Goal: Transaction & Acquisition: Download file/media

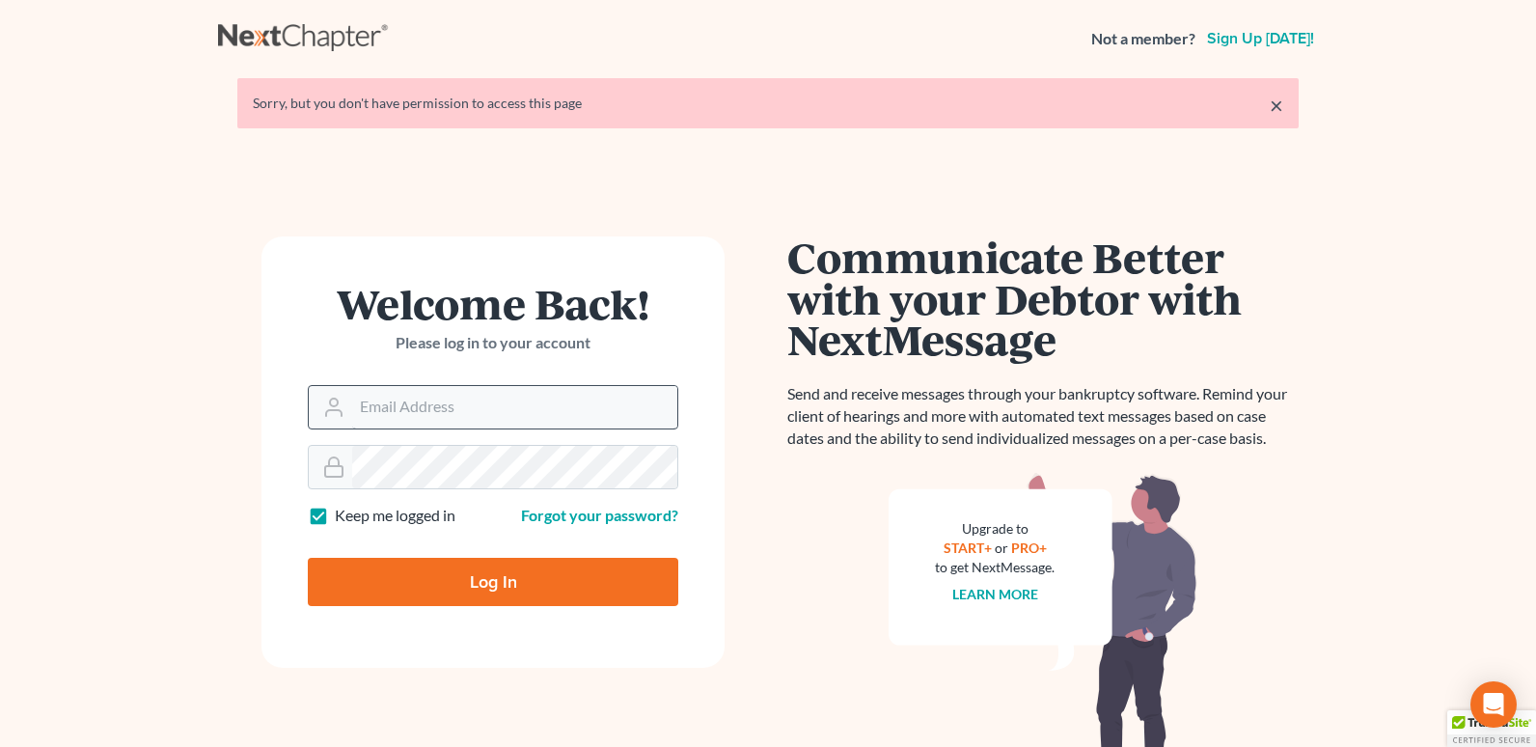
type input "carolynjarrett5217@gmail.com"
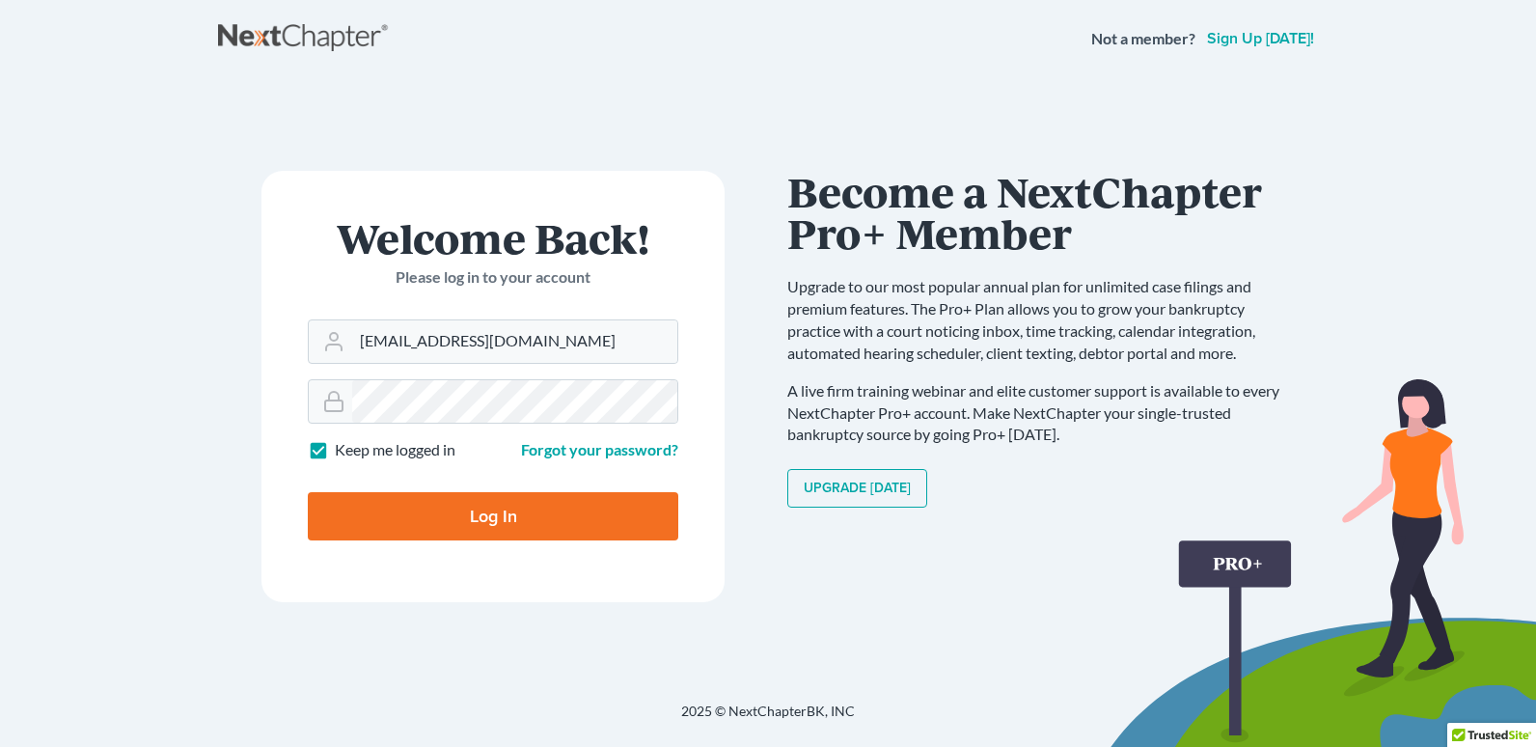
click at [461, 511] on input "Log In" at bounding box center [493, 516] width 370 height 48
type input "Thinking..."
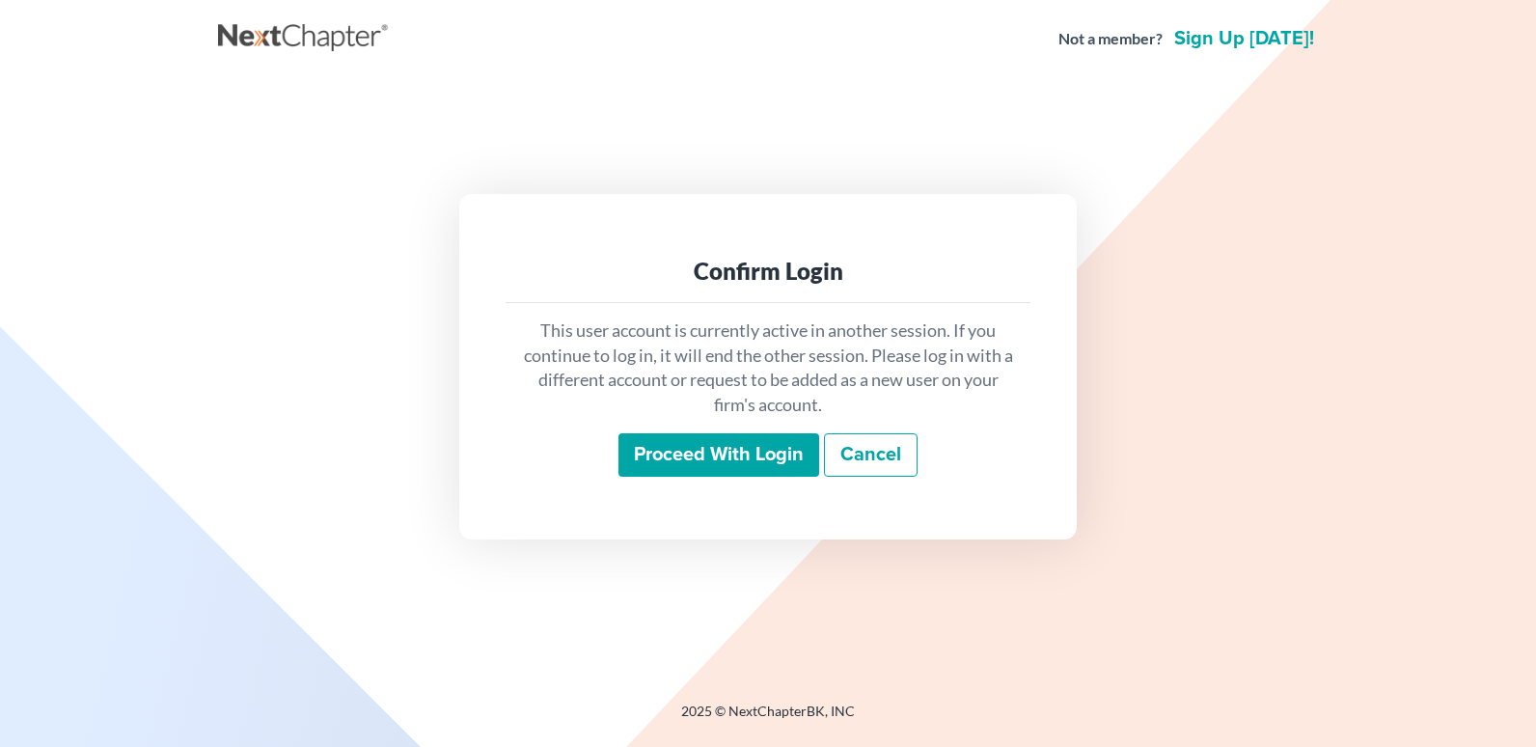
click at [694, 441] on input "Proceed with login" at bounding box center [718, 455] width 201 height 44
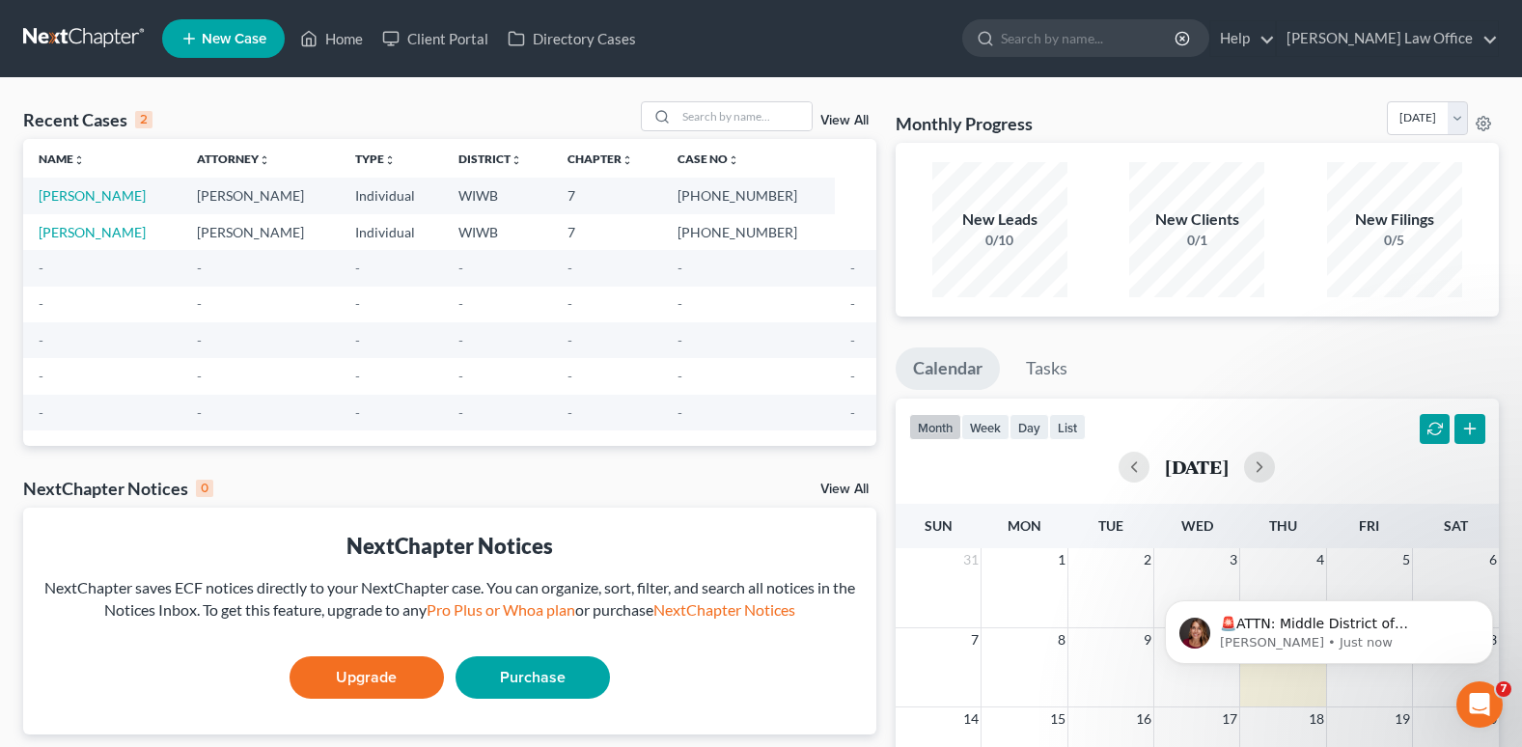
click at [138, 185] on td "[PERSON_NAME]" at bounding box center [102, 196] width 158 height 36
click at [130, 190] on link "[PERSON_NAME]" at bounding box center [92, 195] width 107 height 16
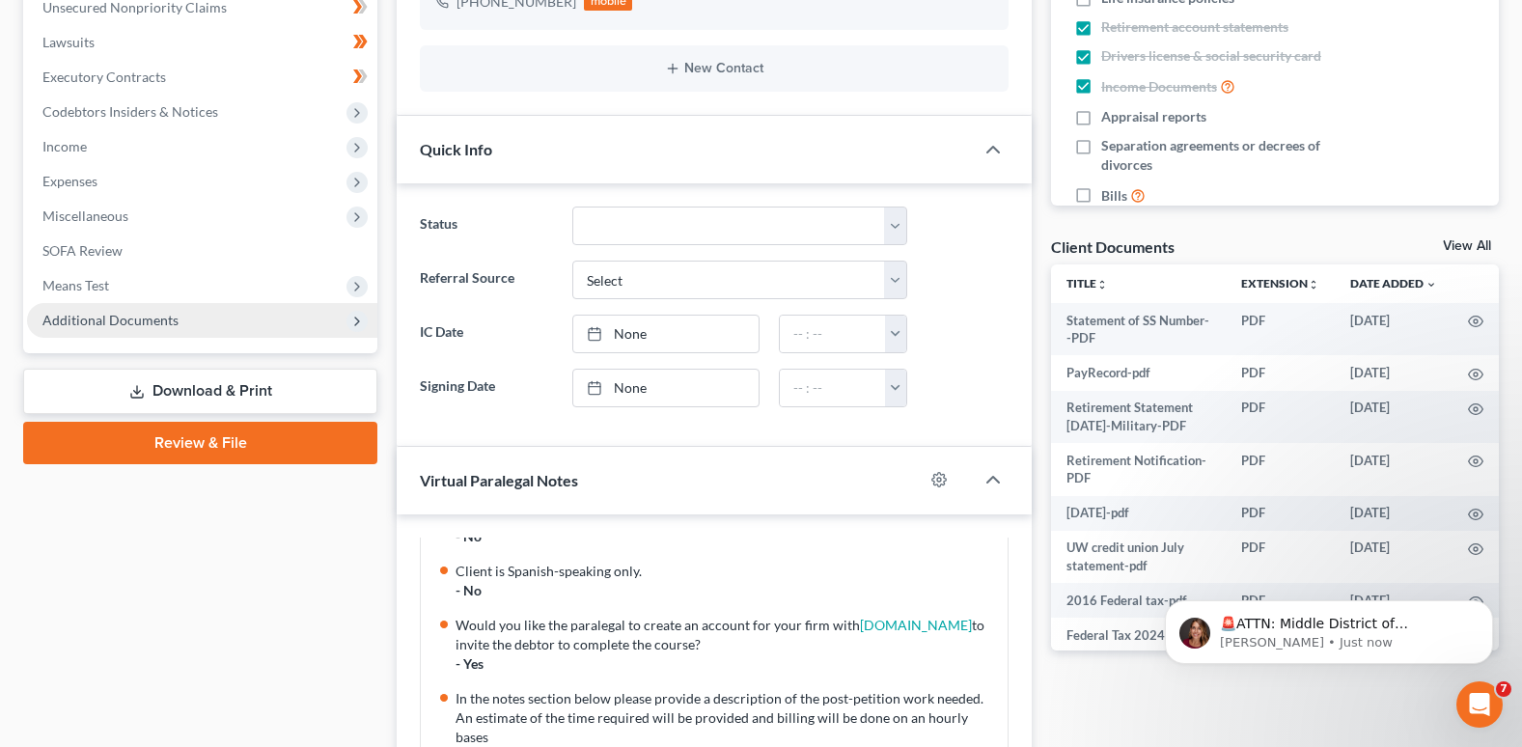
scroll to position [482, 0]
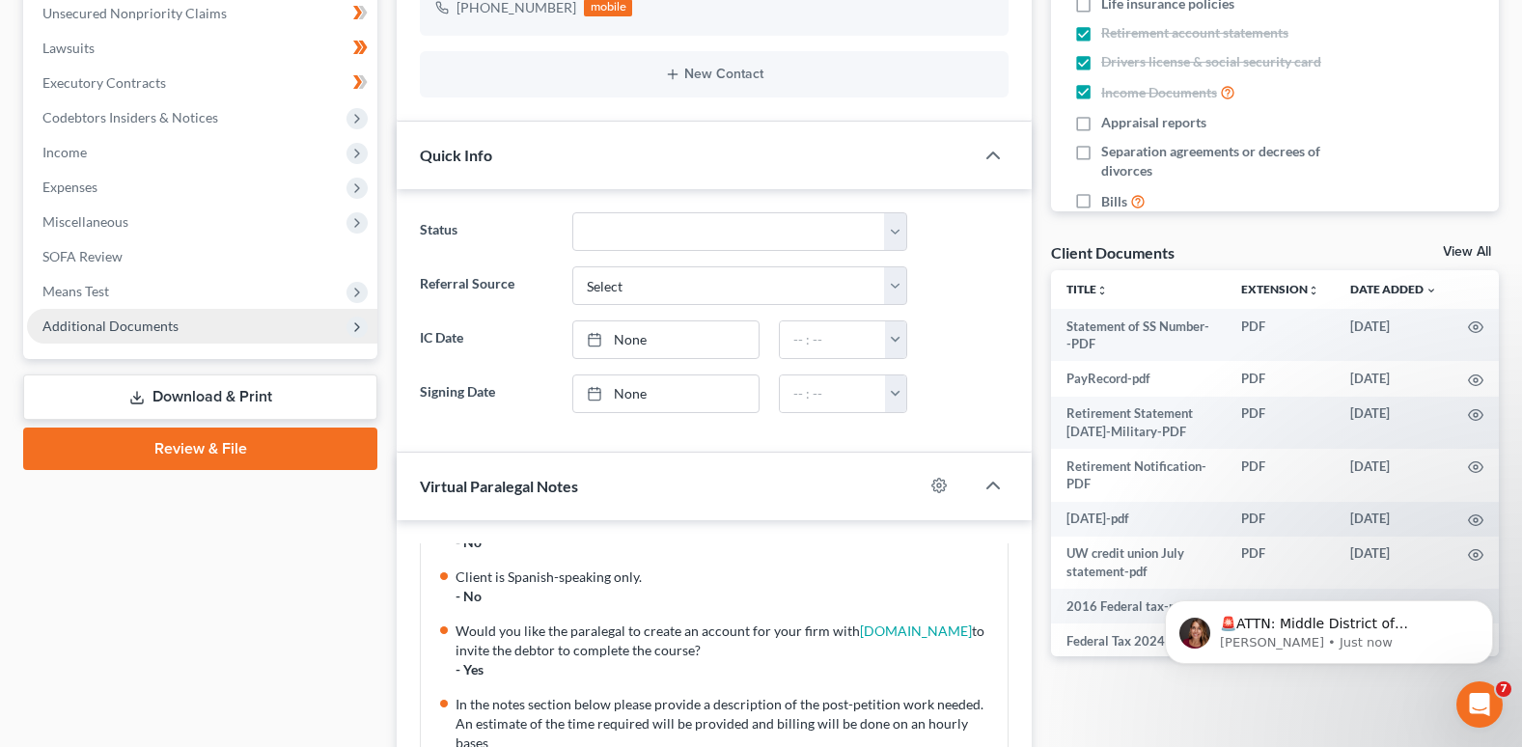
click at [155, 321] on span "Additional Documents" at bounding box center [110, 325] width 136 height 16
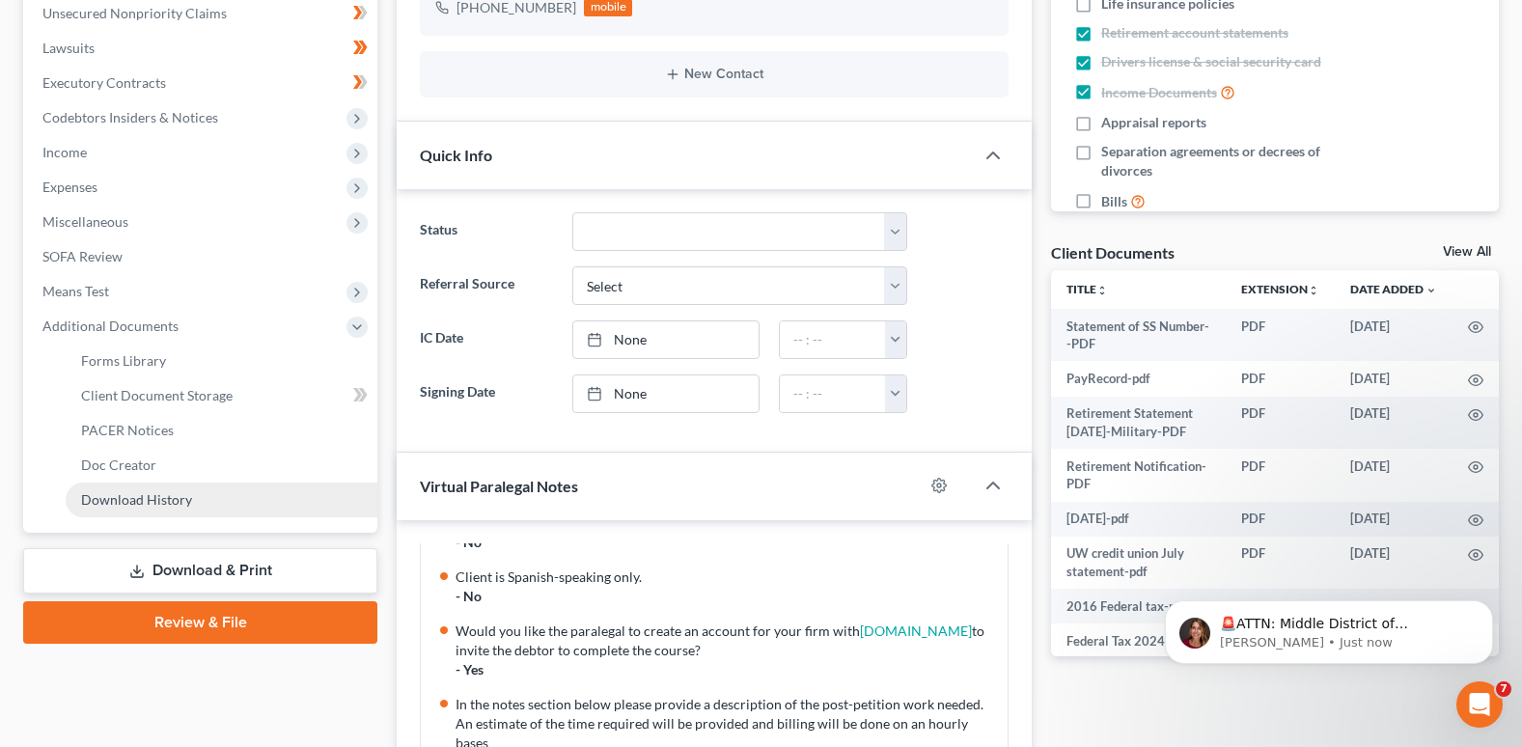
click at [161, 500] on span "Download History" at bounding box center [136, 499] width 111 height 16
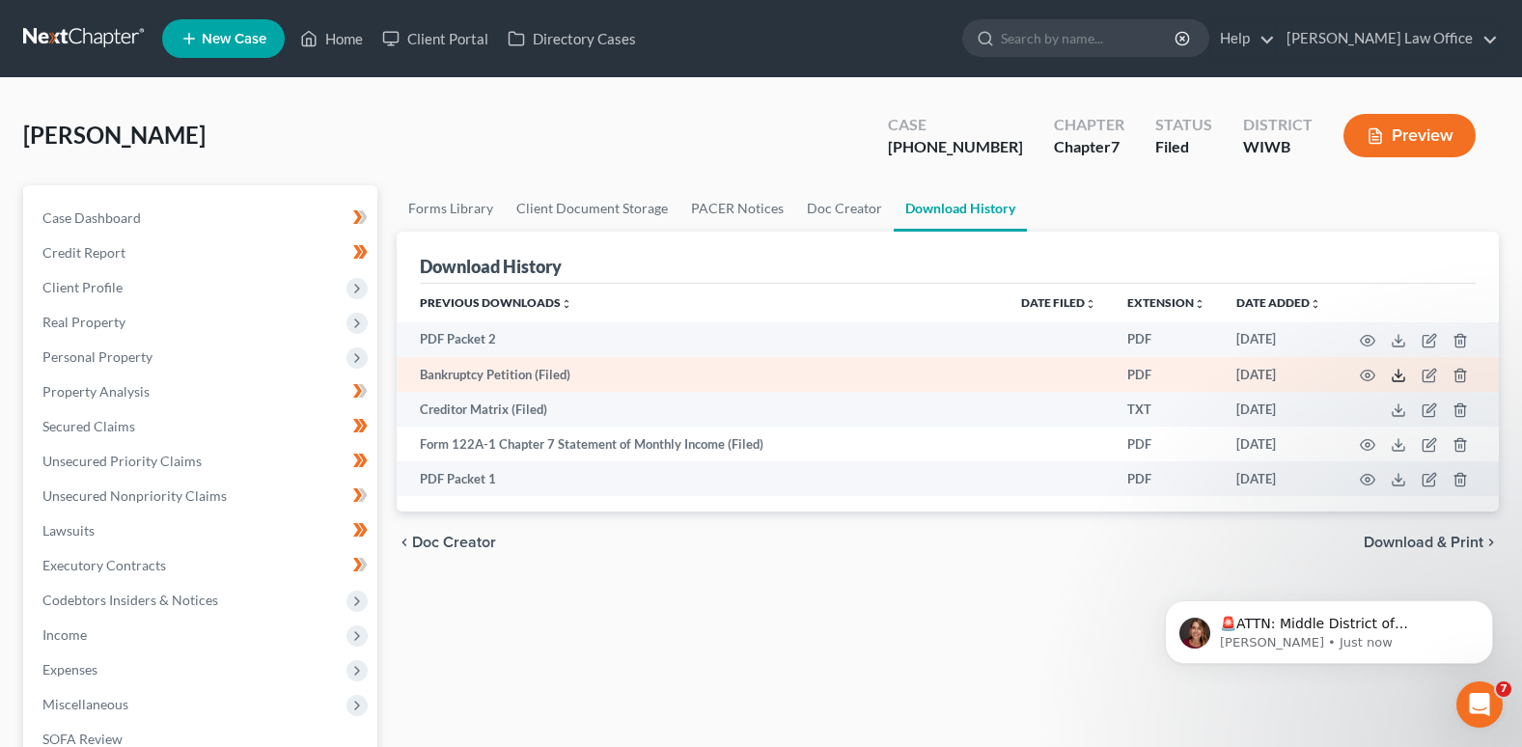
click at [1399, 370] on icon at bounding box center [1397, 375] width 15 height 15
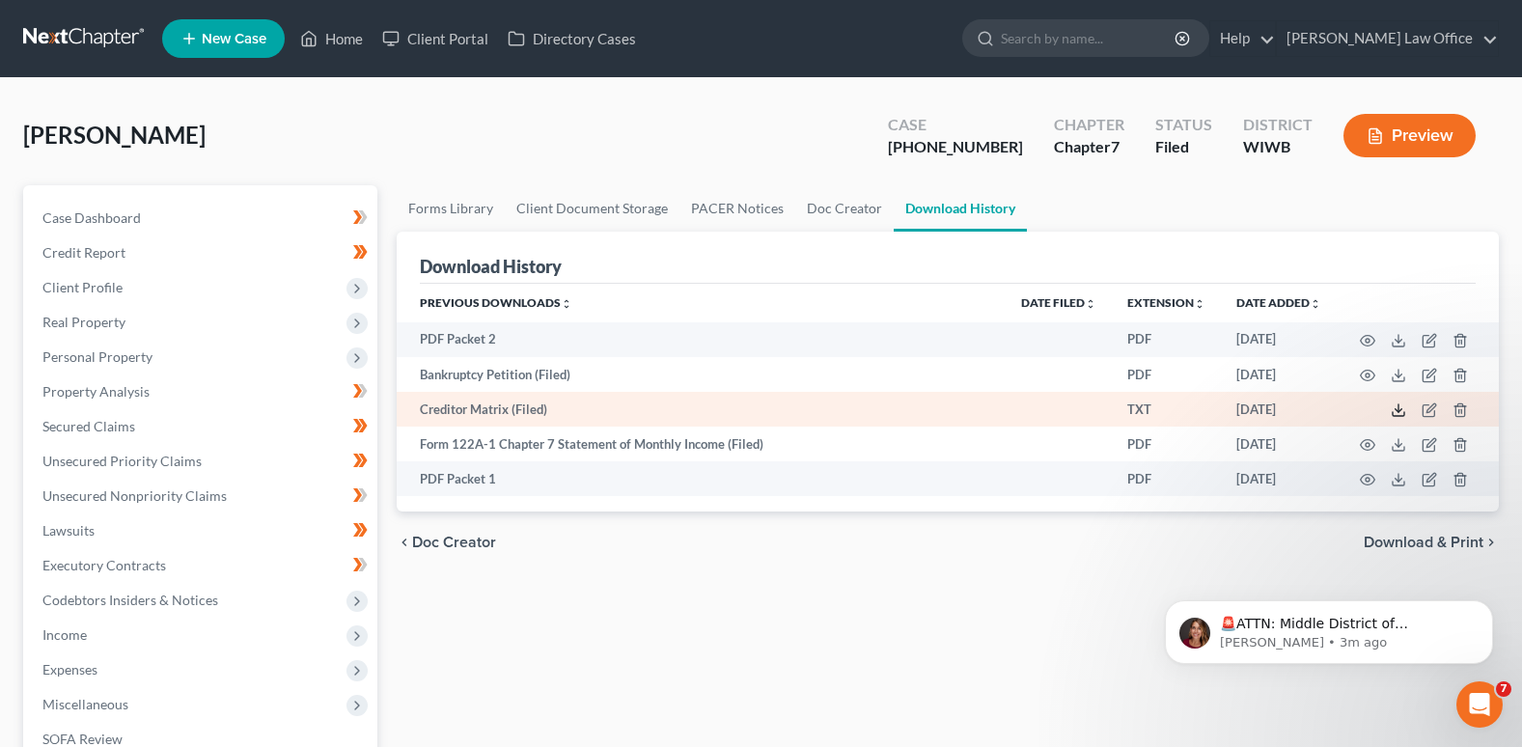
click at [1398, 408] on line at bounding box center [1398, 408] width 0 height 8
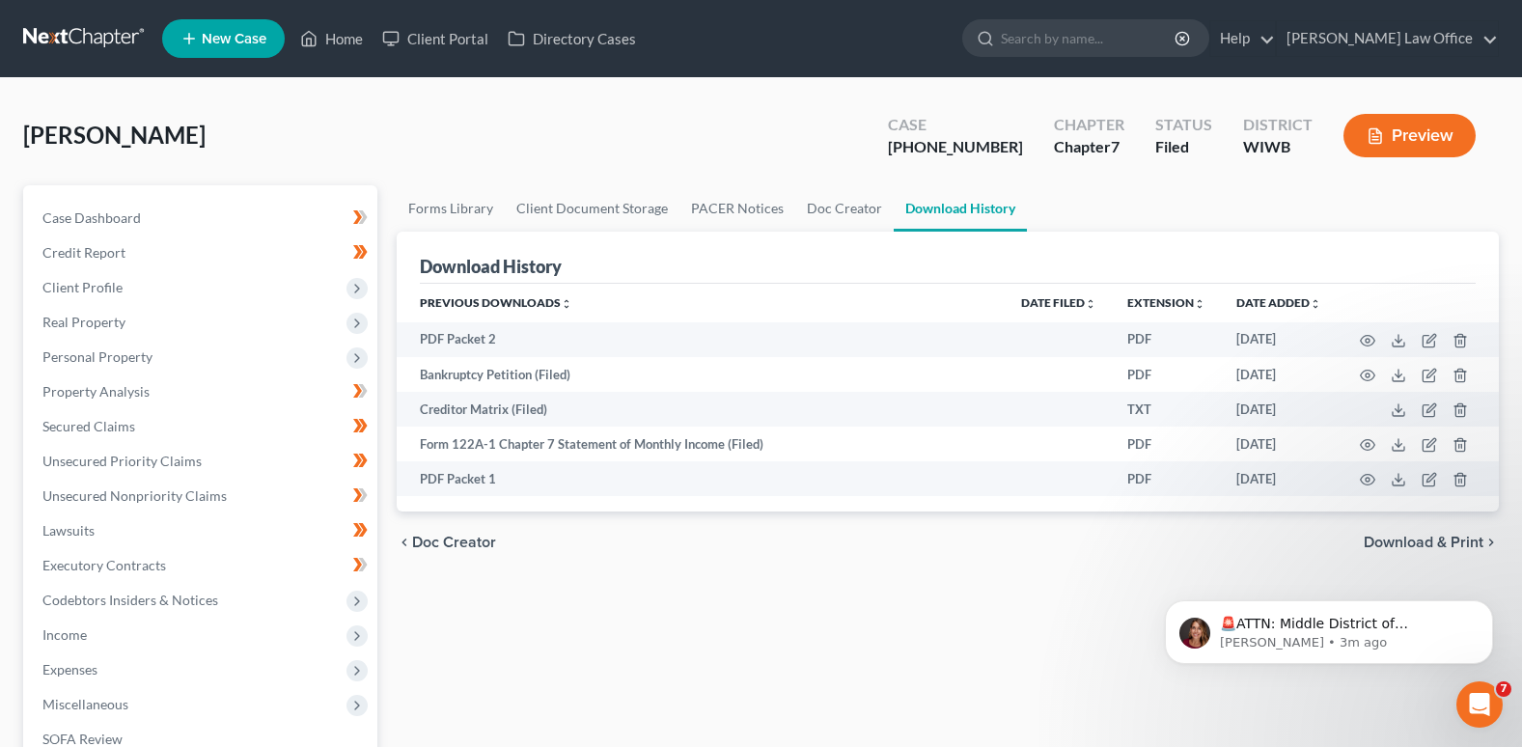
drag, startPoint x: 1382, startPoint y: 120, endPoint x: 1231, endPoint y: 291, distance: 228.4
click at [1231, 291] on th "Date added unfold_more expand_more expand_less" at bounding box center [1279, 303] width 116 height 39
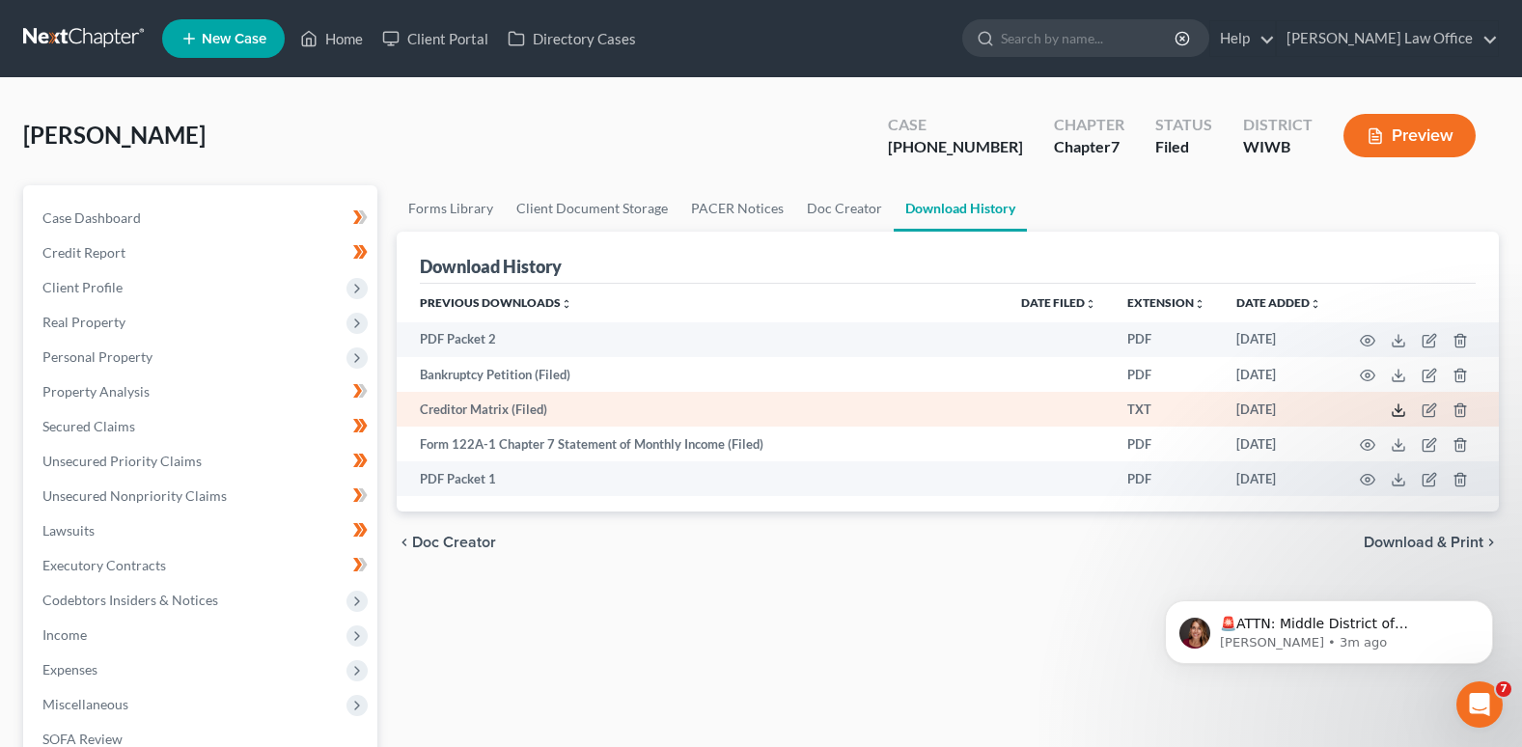
click at [1396, 409] on icon at bounding box center [1397, 409] width 15 height 15
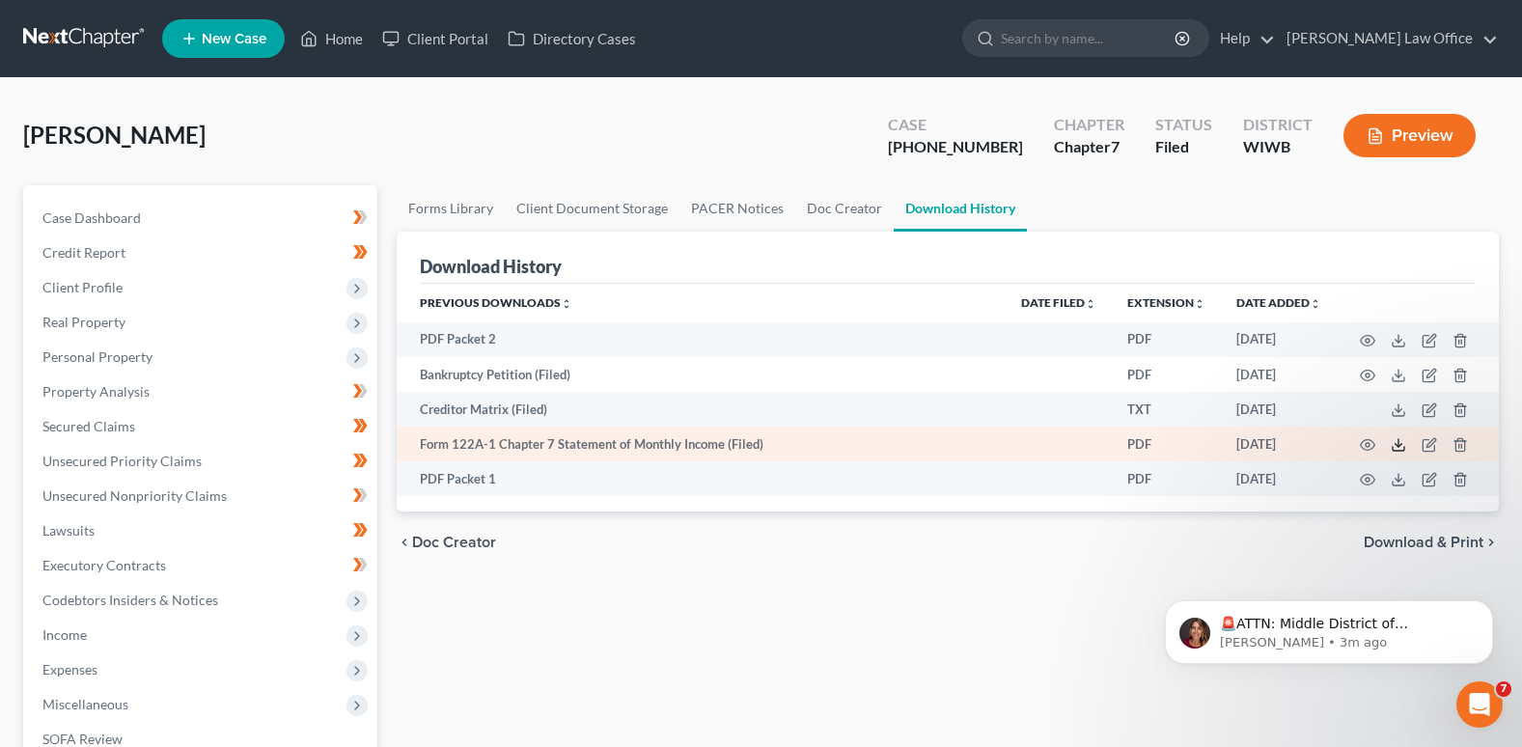
click at [1396, 438] on icon at bounding box center [1397, 444] width 15 height 15
